Goal: Task Accomplishment & Management: Manage account settings

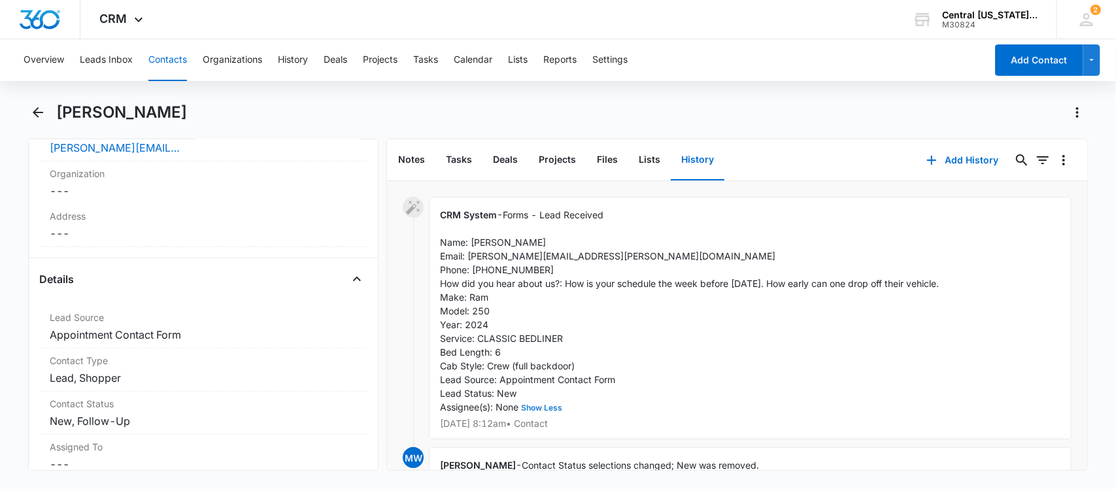
scroll to position [446, 0]
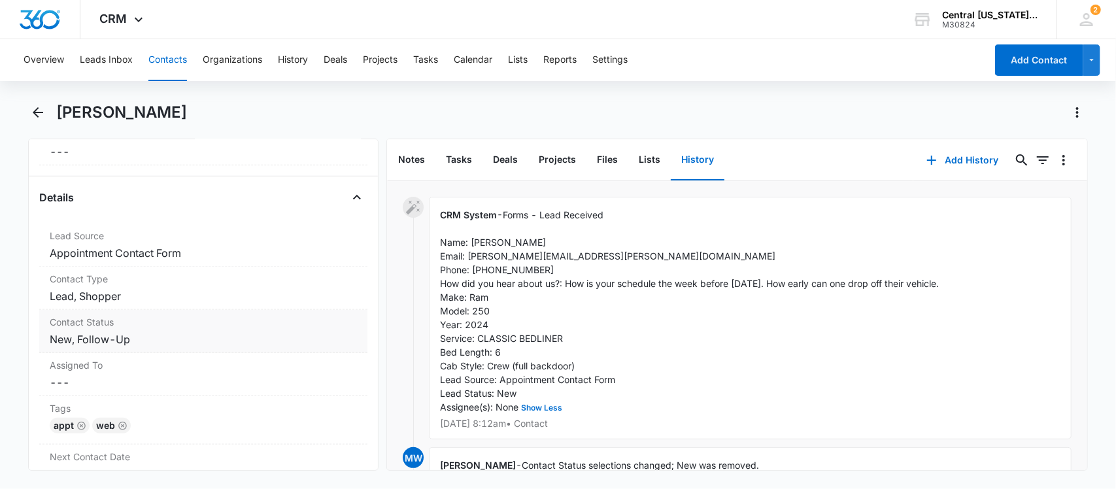
click at [185, 343] on dd "Cancel Save Changes New, Follow-Up" at bounding box center [204, 340] width 308 height 16
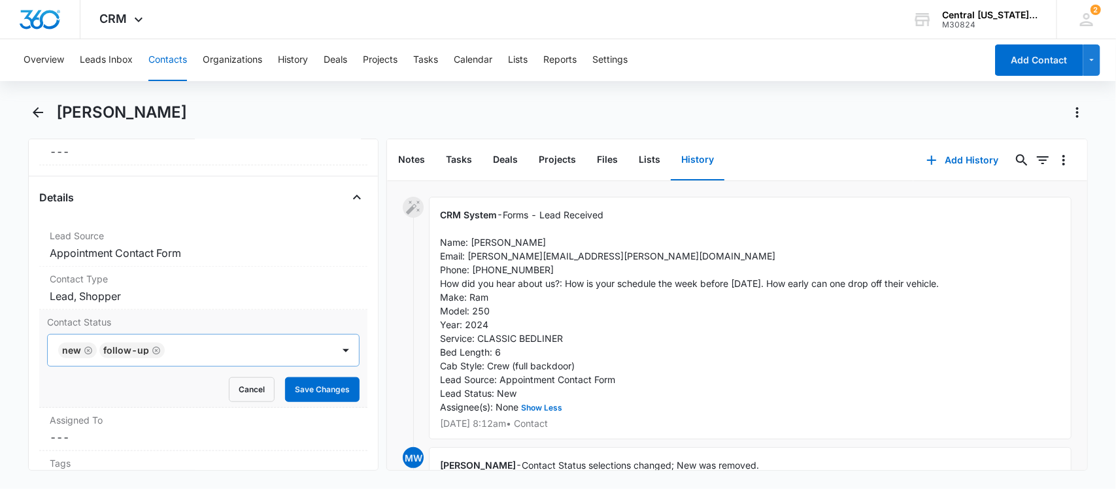
click at [84, 351] on icon "Remove New" at bounding box center [88, 351] width 8 height 8
click at [286, 387] on button "Save Changes" at bounding box center [322, 389] width 75 height 25
click at [40, 113] on icon "Back" at bounding box center [38, 113] width 16 height 16
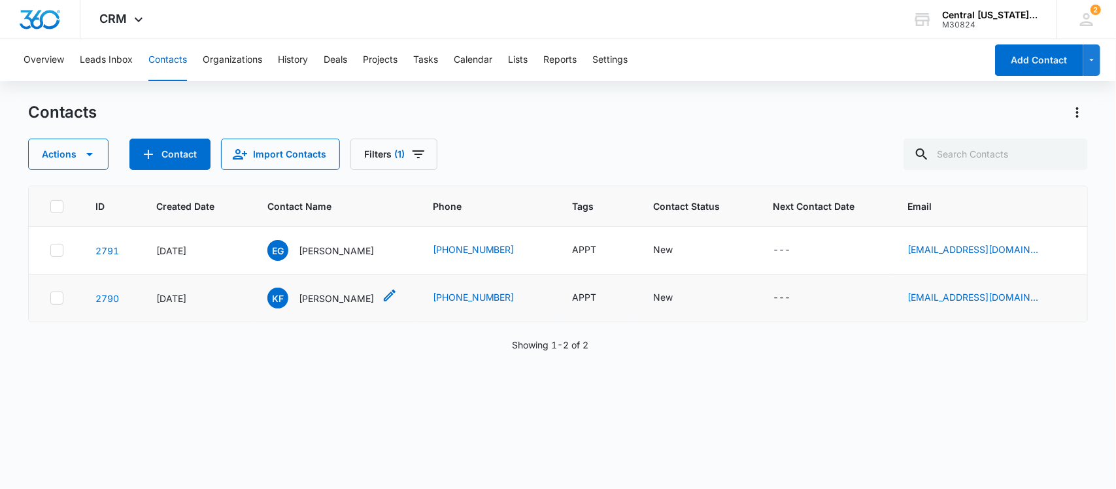
click at [334, 295] on p "[PERSON_NAME]" at bounding box center [336, 299] width 75 height 14
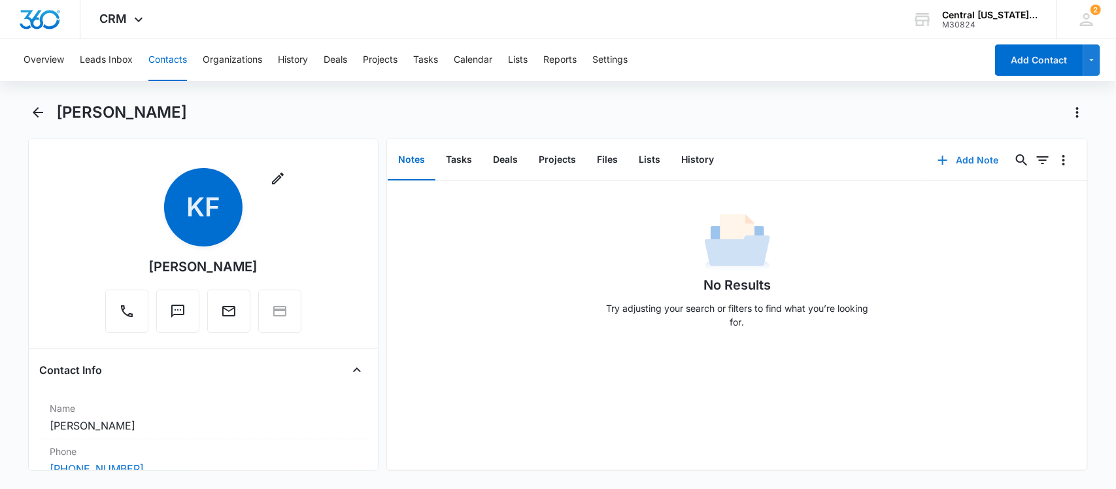
click at [954, 161] on button "Add Note" at bounding box center [968, 160] width 87 height 31
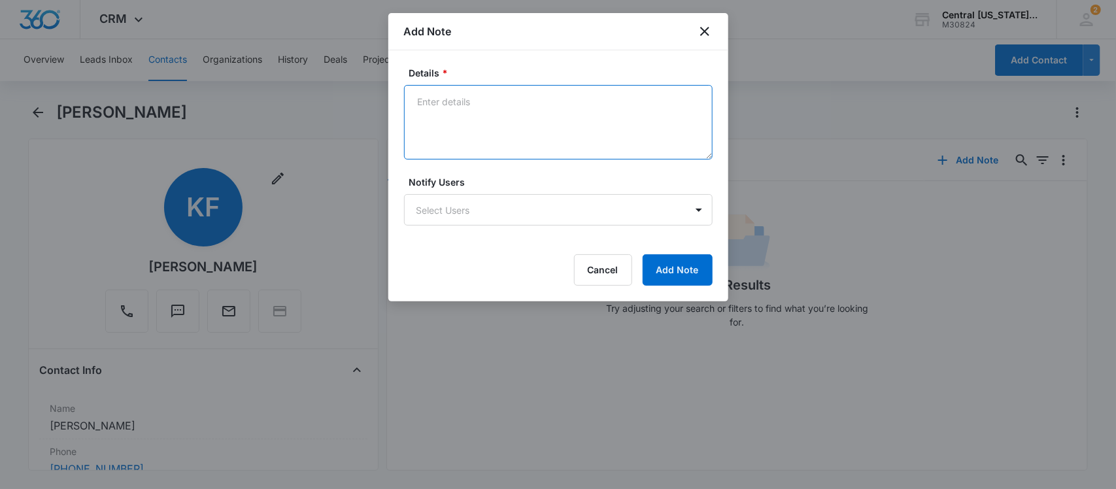
click at [459, 133] on textarea "Details *" at bounding box center [558, 122] width 309 height 75
type textarea "VM"
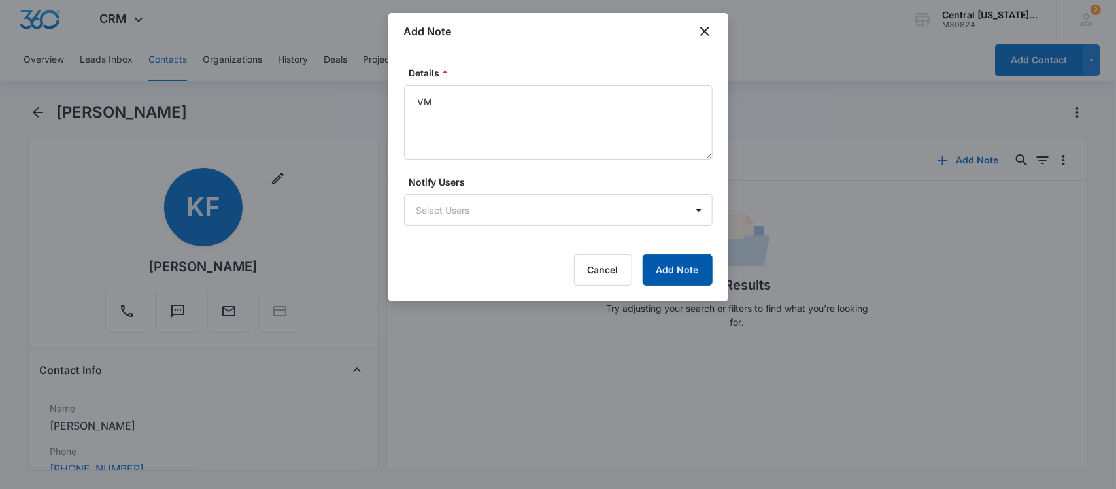
click at [667, 266] on button "Add Note" at bounding box center [678, 269] width 70 height 31
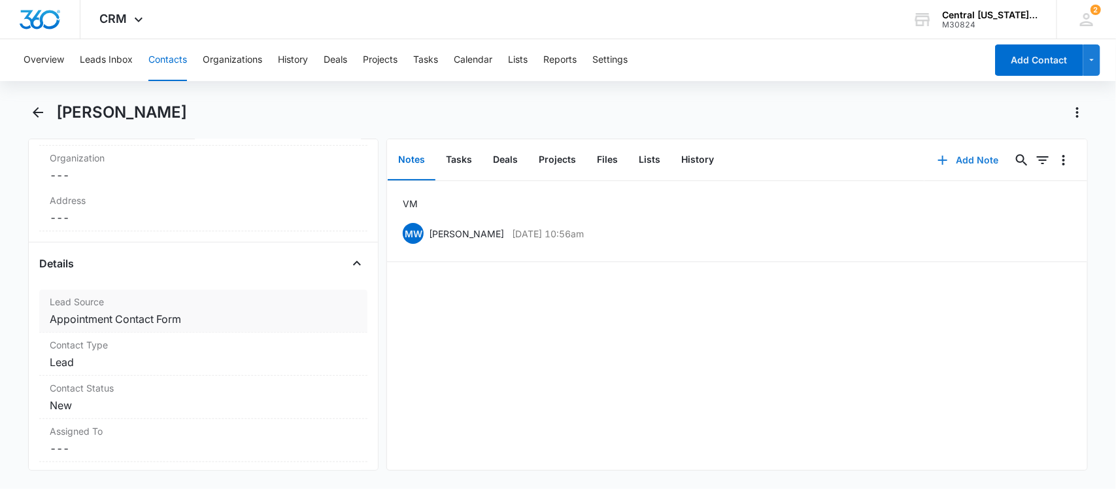
scroll to position [409, 0]
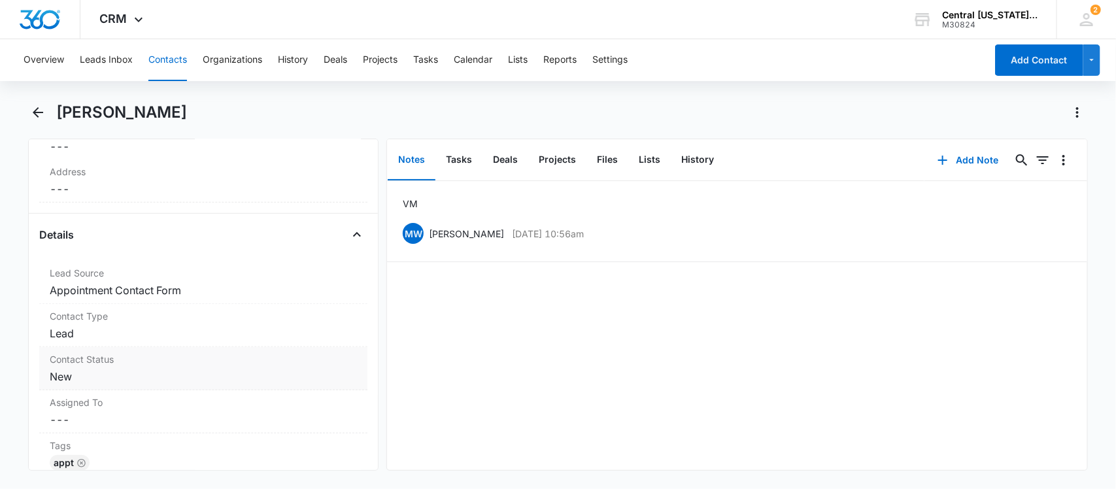
click at [76, 383] on dd "Cancel Save Changes New" at bounding box center [204, 377] width 308 height 16
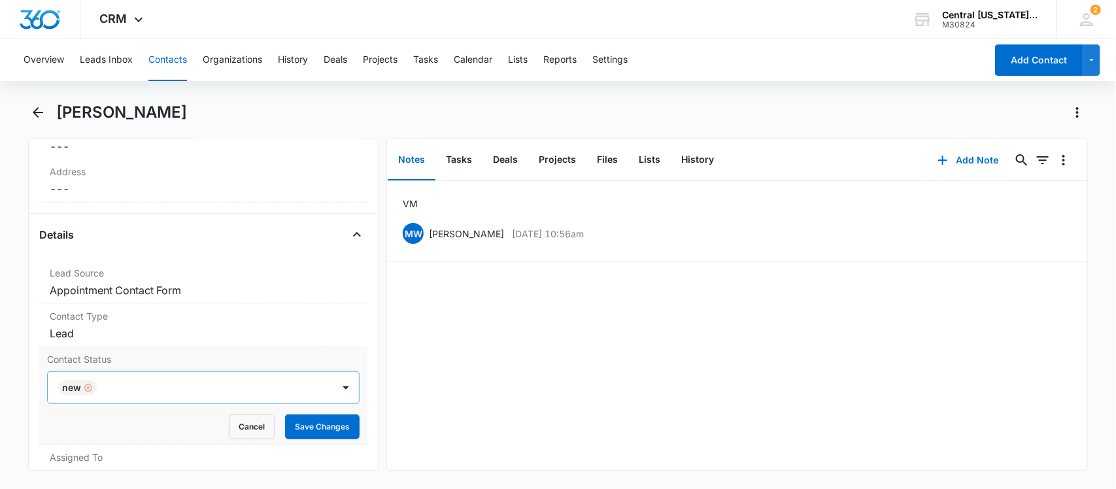
click at [81, 391] on div "Remove New" at bounding box center [87, 387] width 12 height 9
click at [80, 391] on div at bounding box center [188, 388] width 257 height 18
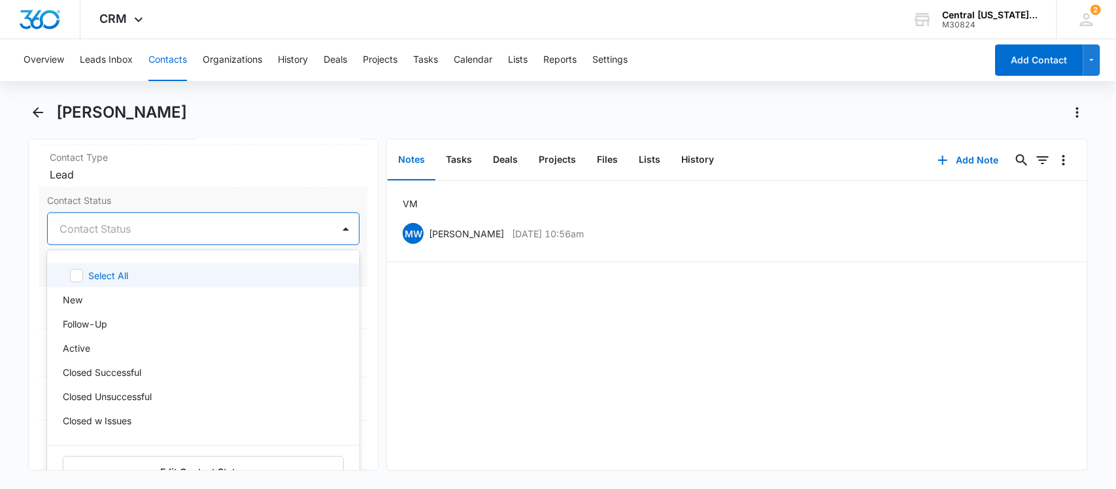
scroll to position [572, 0]
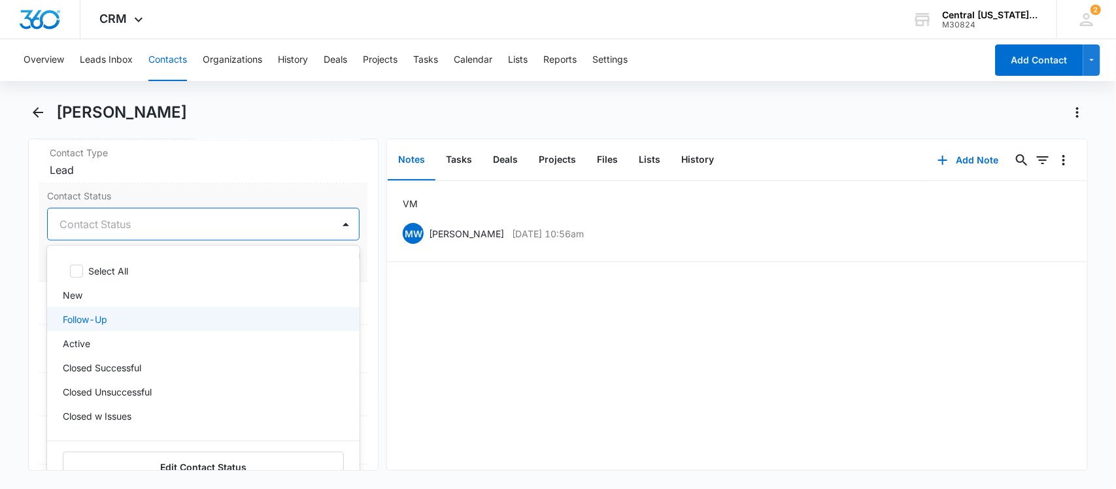
click at [80, 325] on p "Follow-Up" at bounding box center [85, 320] width 44 height 14
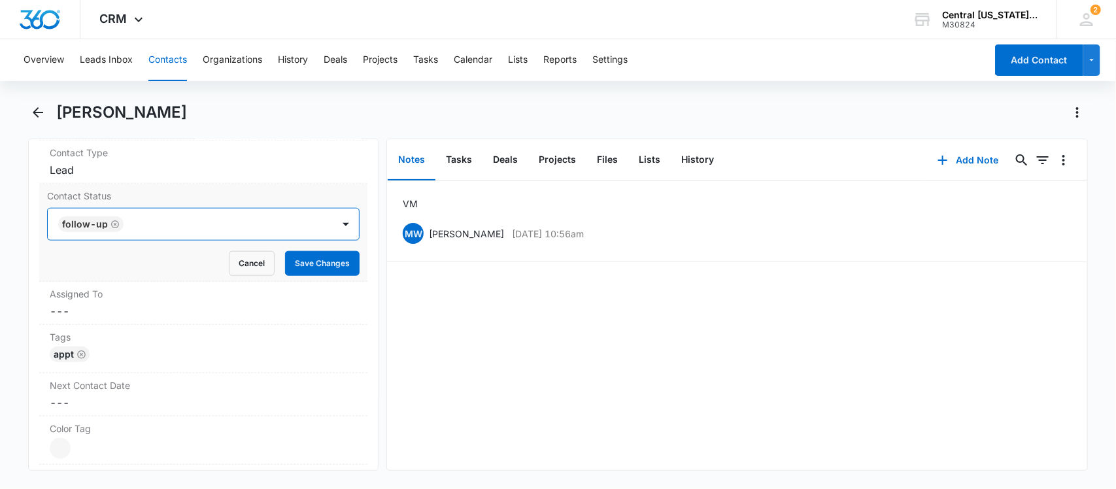
click at [194, 229] on div at bounding box center [222, 224] width 189 height 18
click at [290, 262] on button "Save Changes" at bounding box center [322, 263] width 75 height 25
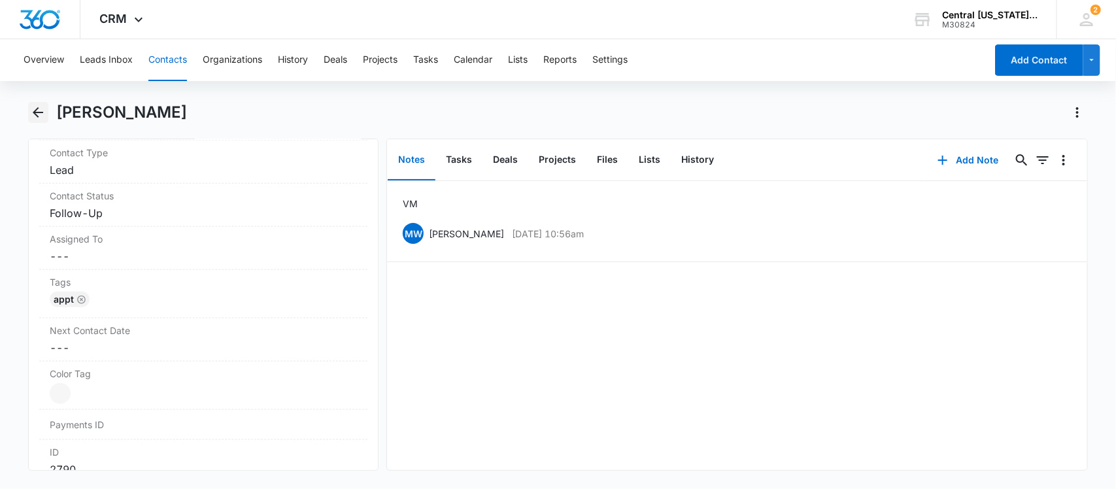
click at [33, 114] on icon "Back" at bounding box center [38, 113] width 16 height 16
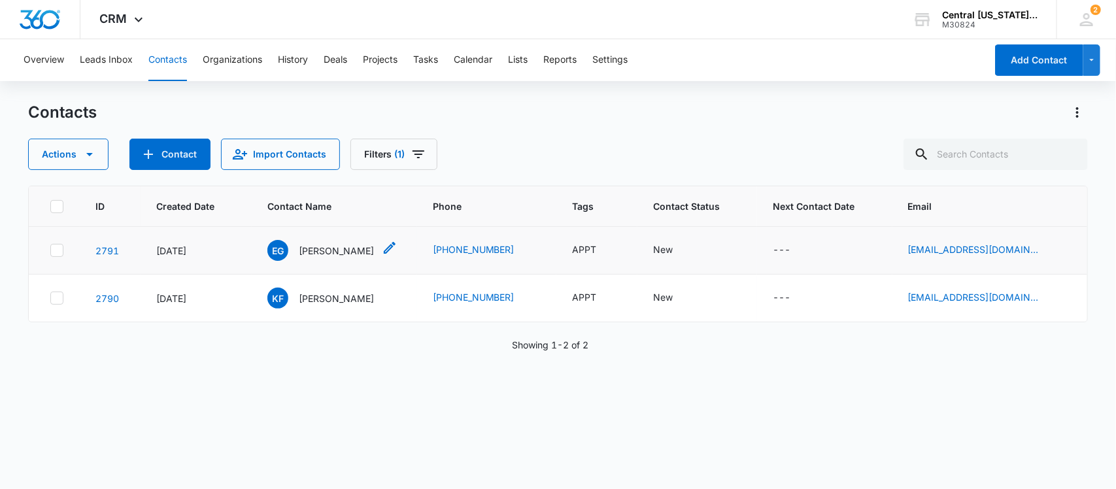
click at [324, 246] on p "[PERSON_NAME]" at bounding box center [336, 251] width 75 height 14
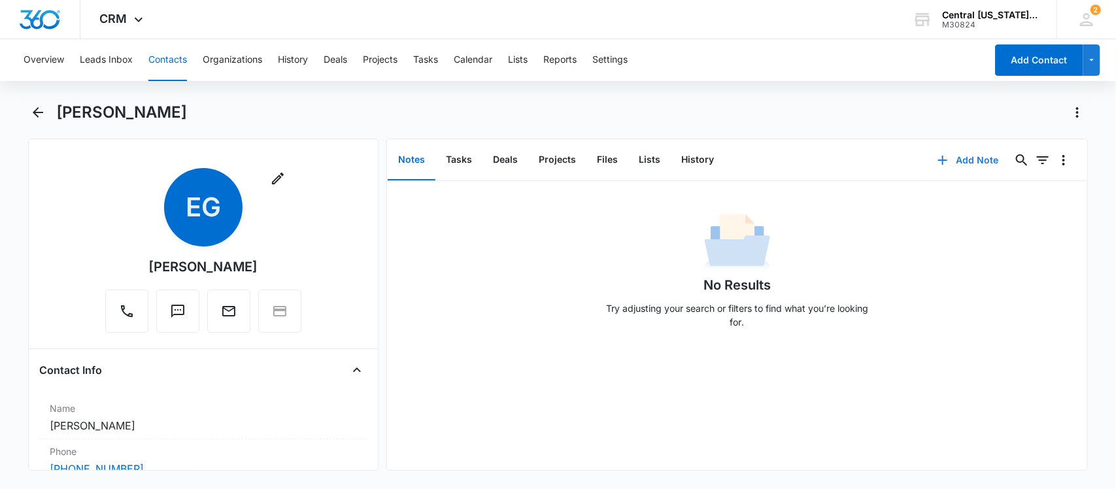
click at [970, 162] on button "Add Note" at bounding box center [968, 160] width 87 height 31
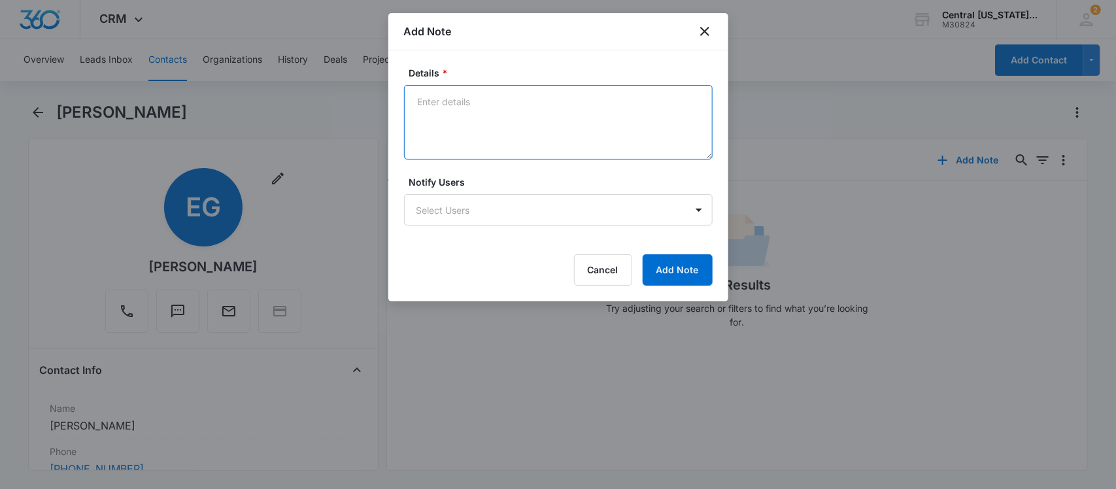
click at [498, 137] on textarea "Details *" at bounding box center [558, 122] width 309 height 75
type textarea "VM"
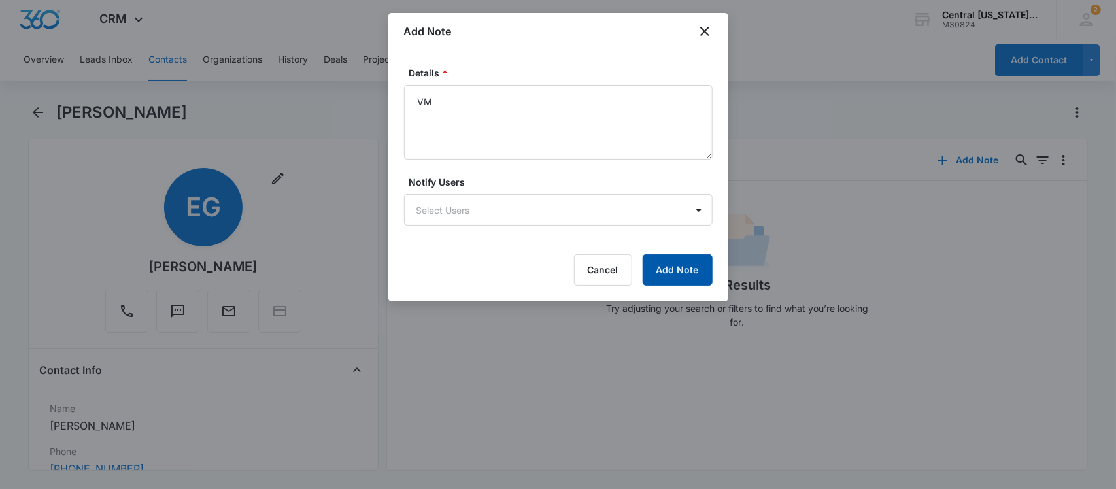
click at [656, 262] on button "Add Note" at bounding box center [678, 269] width 70 height 31
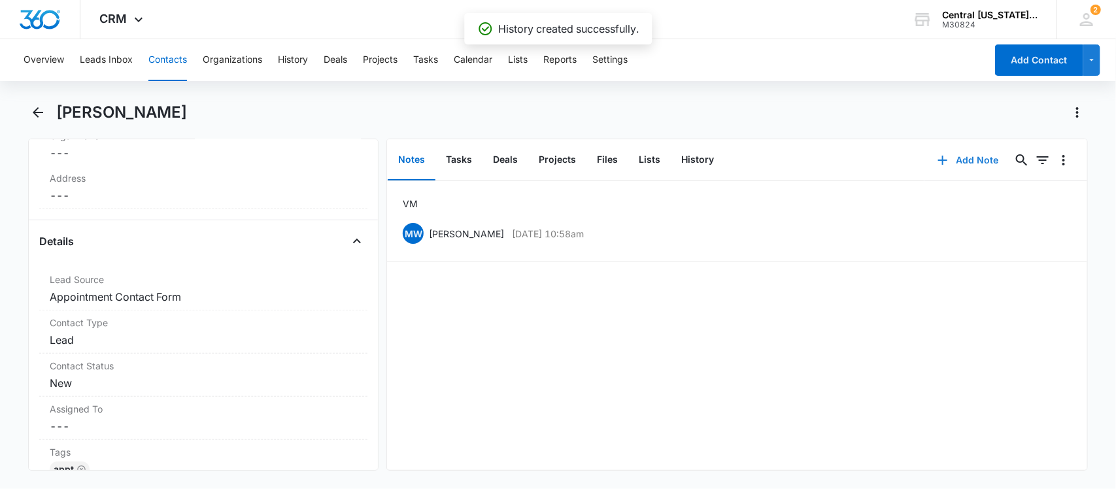
scroll to position [409, 0]
click at [86, 383] on dd "Cancel Save Changes New" at bounding box center [204, 377] width 308 height 16
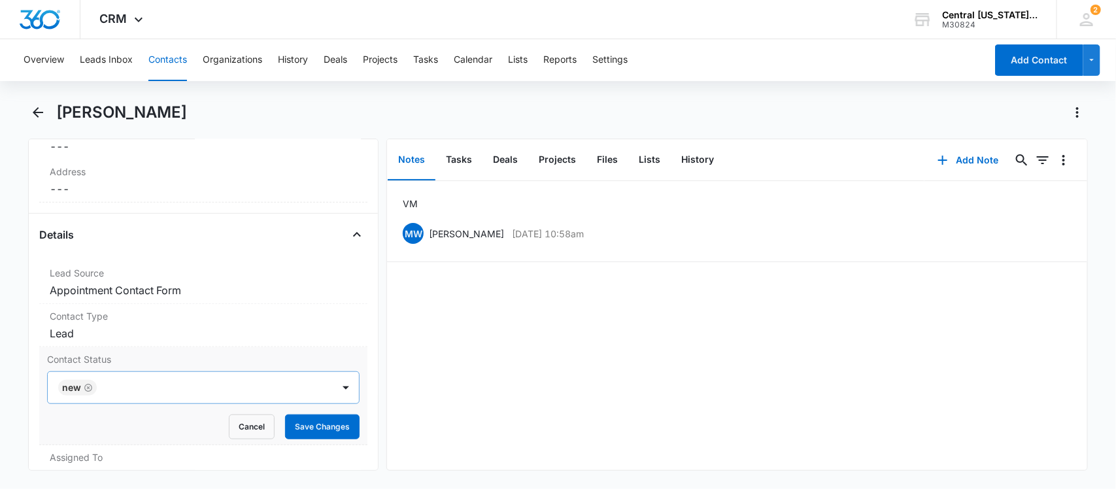
click at [86, 388] on icon "Remove New" at bounding box center [88, 388] width 9 height 10
click at [87, 388] on div at bounding box center [188, 388] width 257 height 18
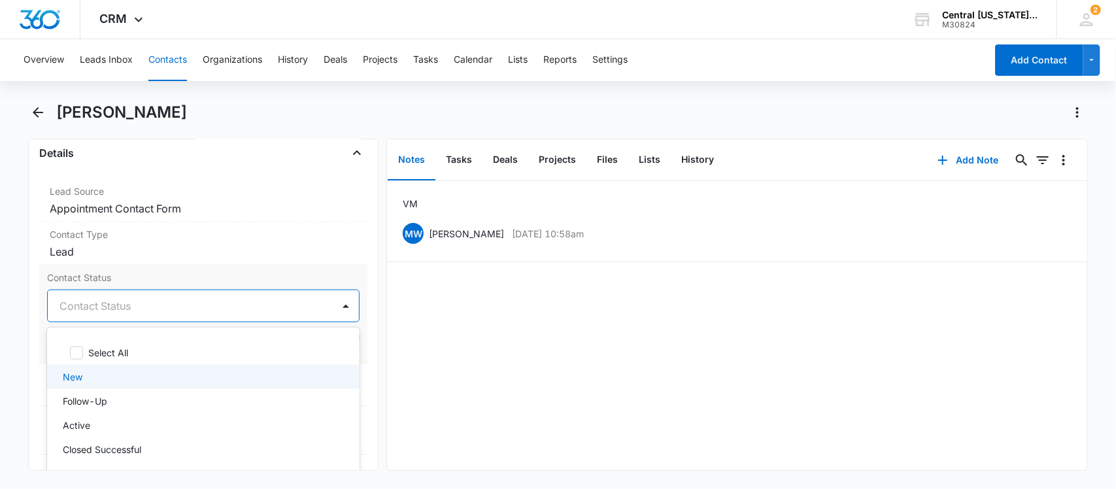
scroll to position [44, 0]
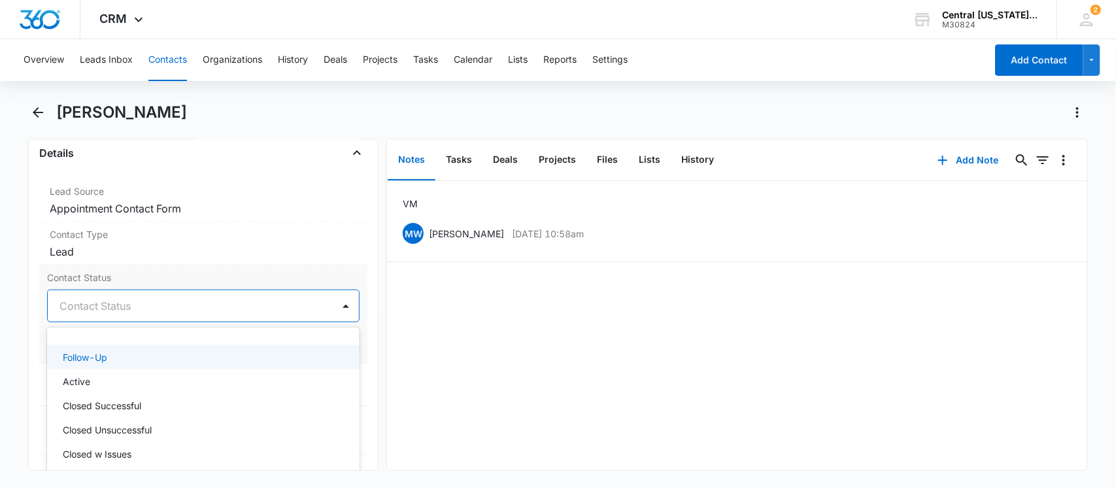
click at [96, 360] on p "Follow-Up" at bounding box center [85, 358] width 44 height 14
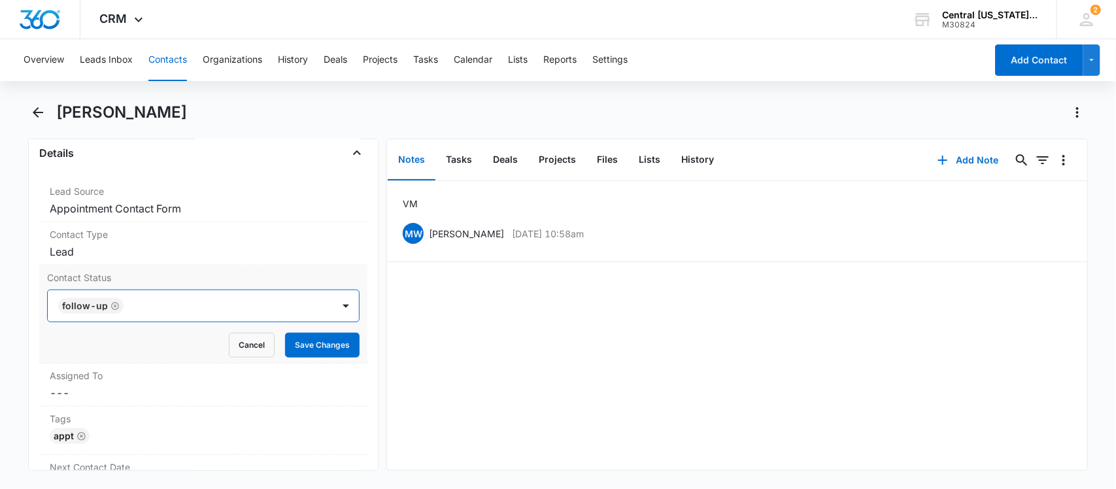
click at [167, 304] on div at bounding box center [222, 306] width 189 height 18
click at [303, 348] on button "Save Changes" at bounding box center [322, 345] width 75 height 25
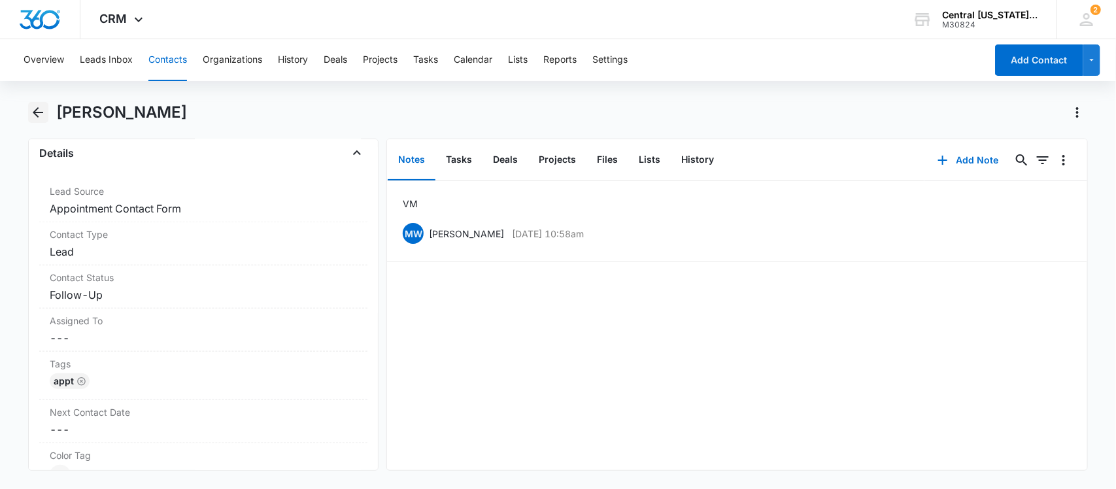
click at [34, 120] on icon "Back" at bounding box center [38, 113] width 16 height 16
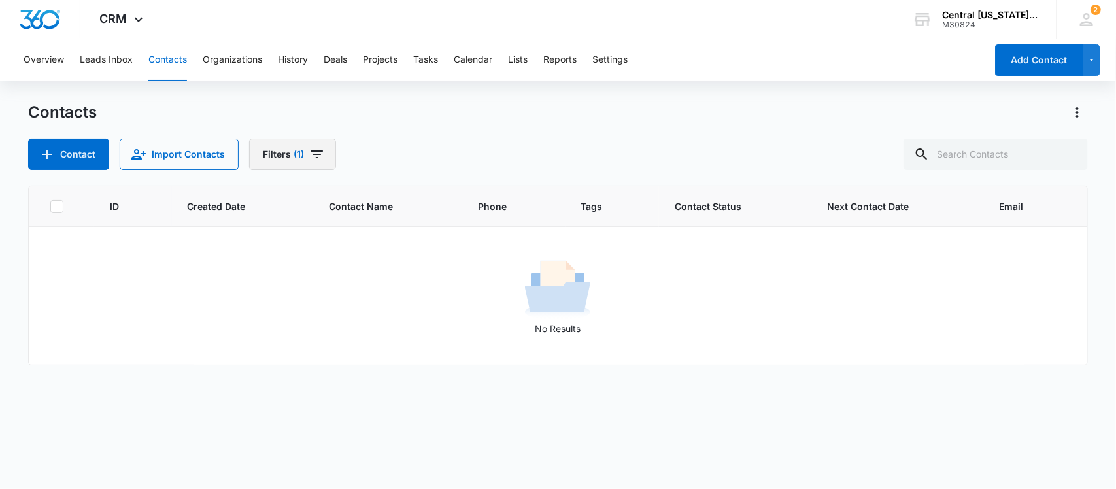
click at [312, 160] on icon "Filters" at bounding box center [317, 154] width 16 height 16
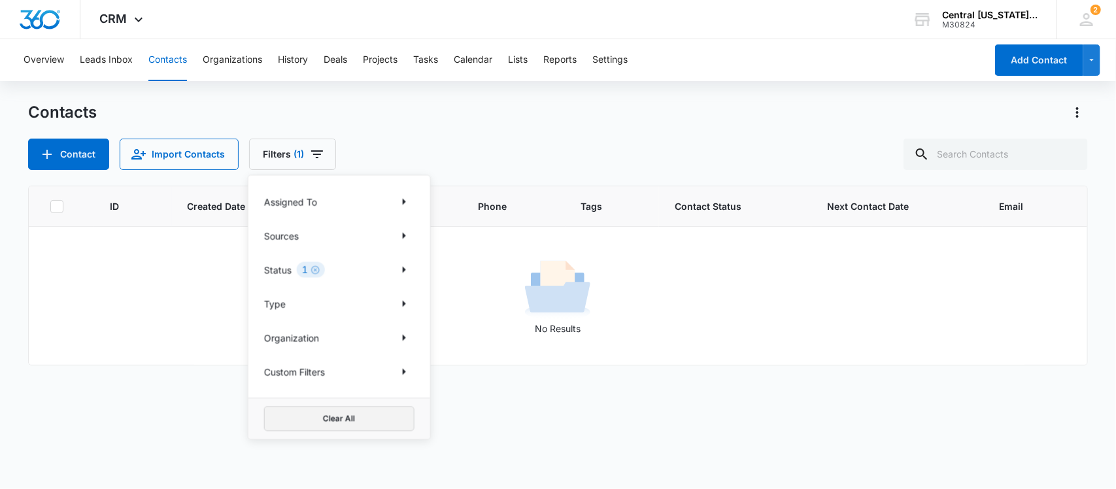
click at [345, 417] on button "Clear All" at bounding box center [339, 419] width 150 height 25
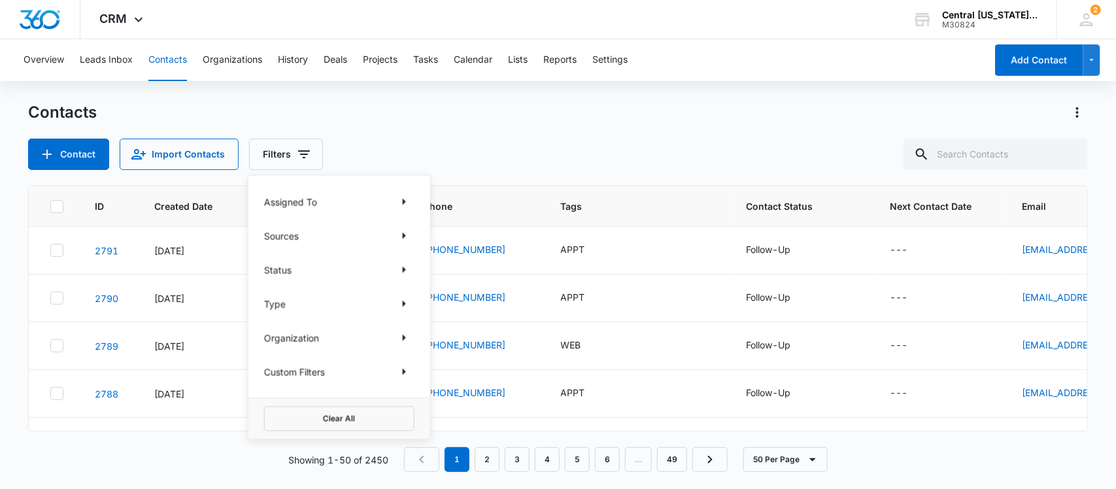
click at [763, 148] on div "Contact Import Contacts Filters Assigned To Sources Status Type Organization Cu…" at bounding box center [558, 154] width 1061 height 31
